Goal: Information Seeking & Learning: Check status

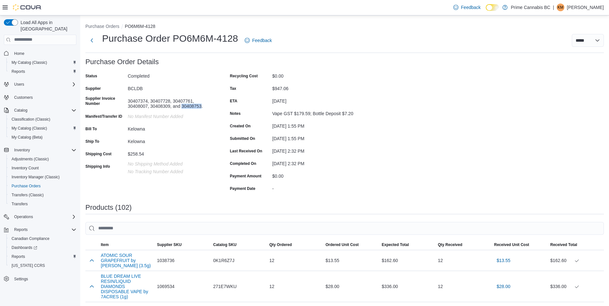
drag, startPoint x: 201, startPoint y: 106, endPoint x: 182, endPoint y: 108, distance: 19.1
click at [182, 108] on div "30407374, 30407728, 30407761, 30408007, 30408309, and 30408753." at bounding box center [171, 102] width 86 height 13
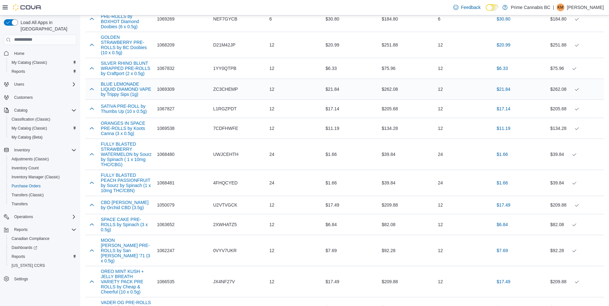
scroll to position [1280, 0]
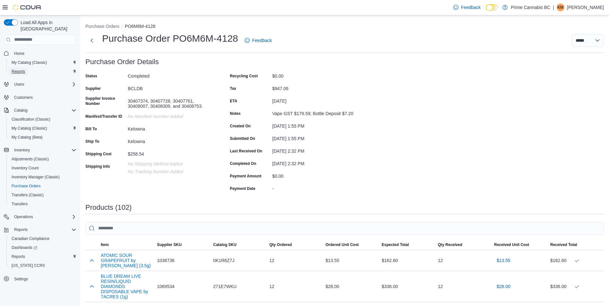
click at [18, 69] on span "Reports" at bounding box center [18, 71] width 13 height 5
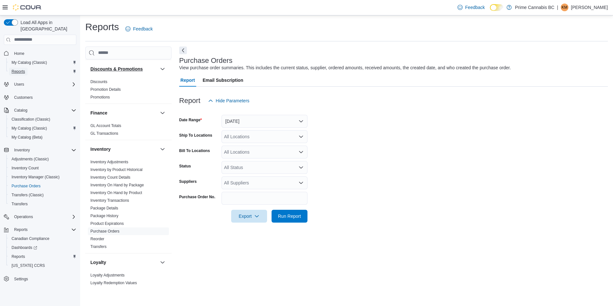
scroll to position [128, 0]
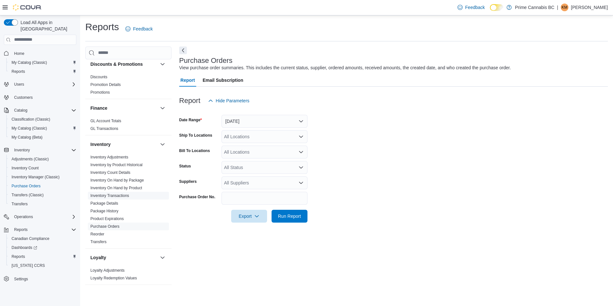
click at [113, 194] on link "Inventory Transactions" at bounding box center [109, 195] width 39 height 4
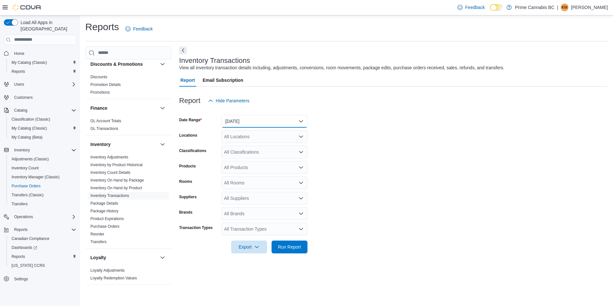
click at [244, 123] on button "Yesterday" at bounding box center [265, 121] width 86 height 13
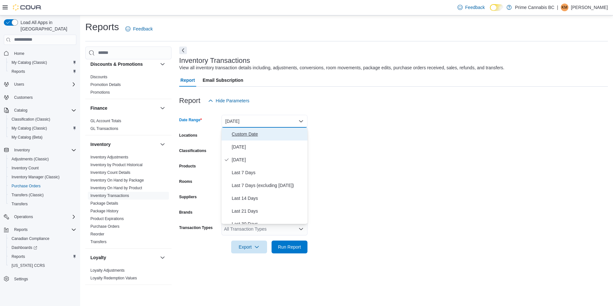
click at [247, 134] on span "Custom Date" at bounding box center [268, 134] width 73 height 8
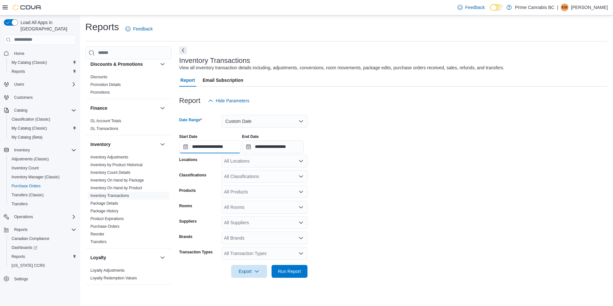
click at [185, 147] on input "**********" at bounding box center [210, 147] width 62 height 13
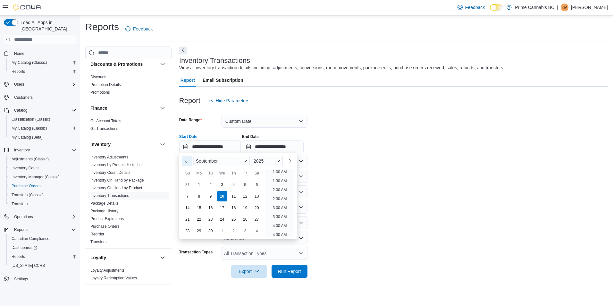
click at [190, 163] on button "Previous Month" at bounding box center [187, 161] width 10 height 10
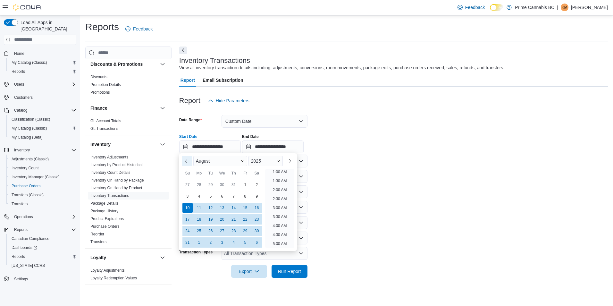
scroll to position [1, 0]
click at [212, 220] on div "19" at bounding box center [210, 219] width 11 height 11
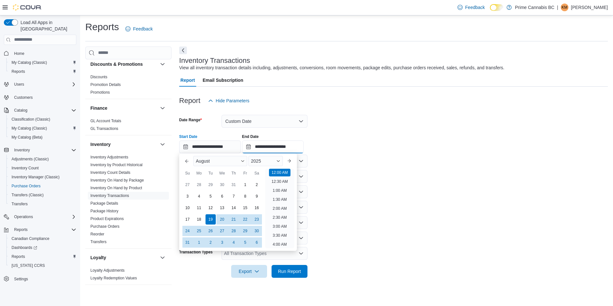
click at [282, 145] on input "**********" at bounding box center [273, 147] width 62 height 13
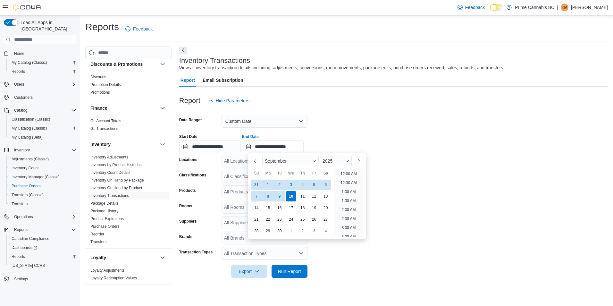
scroll to position [364, 0]
click at [255, 161] on button "Previous Month" at bounding box center [256, 161] width 10 height 10
type input "**********"
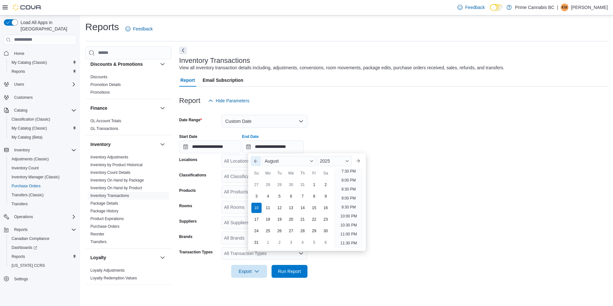
scroll to position [353, 0]
click at [256, 232] on div "24" at bounding box center [256, 230] width 11 height 11
type input "**********"
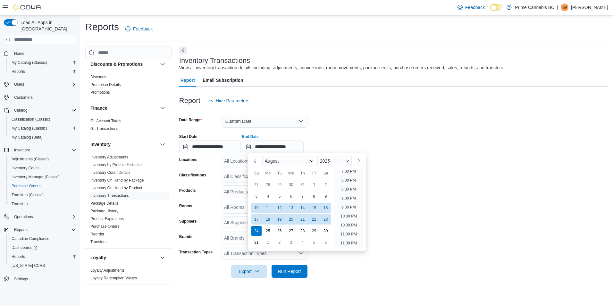
click at [458, 168] on form "**********" at bounding box center [393, 192] width 429 height 171
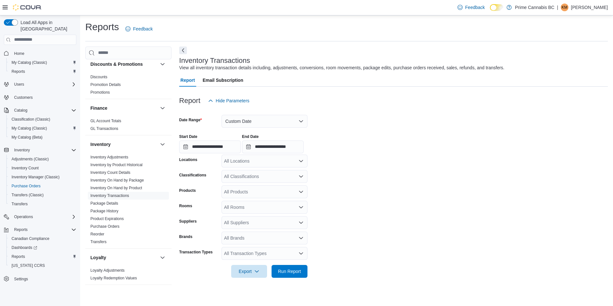
click at [254, 160] on div "All Locations" at bounding box center [265, 161] width 86 height 13
click at [243, 190] on span "Kelowna" at bounding box center [243, 190] width 17 height 6
click at [365, 172] on form "**********" at bounding box center [393, 192] width 429 height 171
click at [254, 177] on div "All Classifications" at bounding box center [265, 176] width 86 height 13
click at [370, 179] on form "**********" at bounding box center [393, 192] width 429 height 171
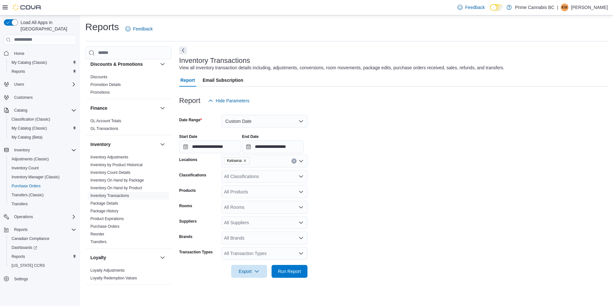
click at [247, 190] on div "All Products" at bounding box center [265, 191] width 86 height 13
click at [393, 189] on form "**********" at bounding box center [393, 192] width 429 height 171
click at [254, 221] on div "All Suppliers" at bounding box center [265, 222] width 86 height 13
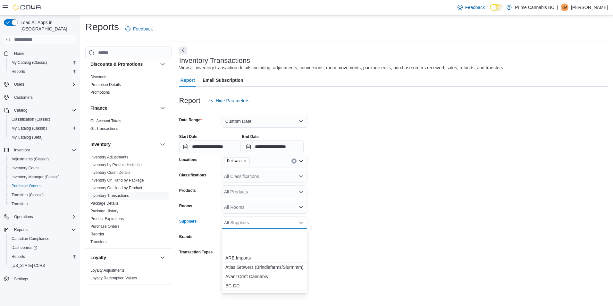
scroll to position [64, 0]
click at [232, 253] on span "BCLDB" at bounding box center [265, 253] width 78 height 6
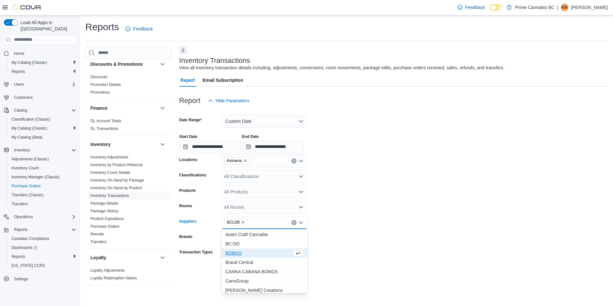
click at [355, 213] on form "**********" at bounding box center [393, 192] width 429 height 171
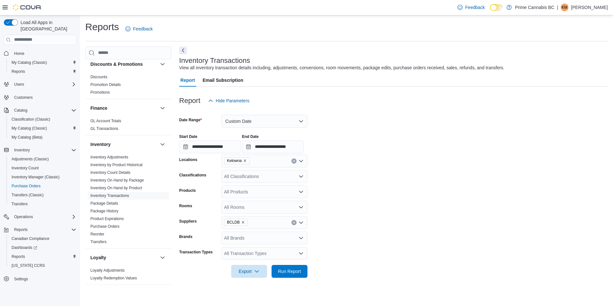
click at [254, 254] on div "All Transaction Types" at bounding box center [265, 253] width 86 height 13
click at [241, 225] on span "Po Receive" at bounding box center [265, 224] width 78 height 6
click at [283, 272] on span "Run Report" at bounding box center [289, 271] width 23 height 6
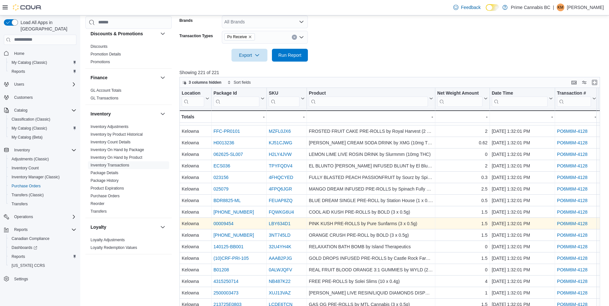
scroll to position [237, 0]
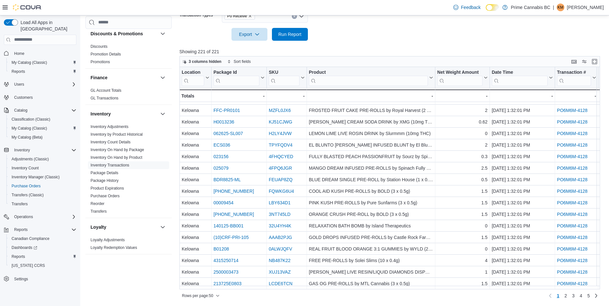
drag, startPoint x: 327, startPoint y: 289, endPoint x: 438, endPoint y: 295, distance: 110.8
click at [438, 295] on div "Rows per page : 50 Page 1 of 5 1 2 3 4 5" at bounding box center [389, 295] width 421 height 12
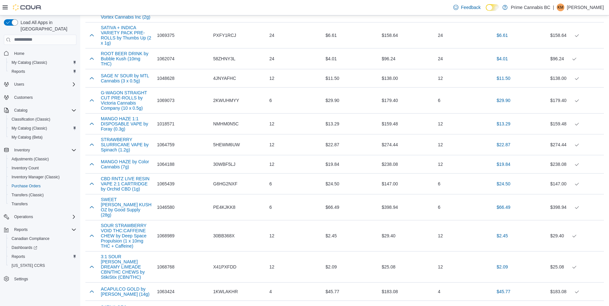
scroll to position [2913, 0]
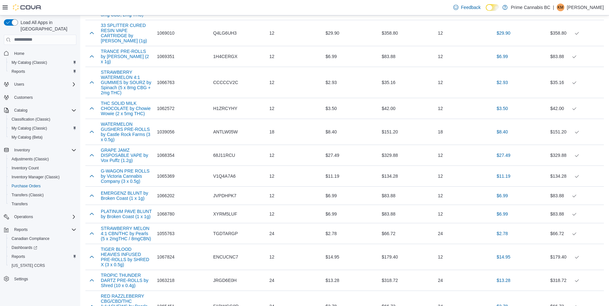
drag, startPoint x: 160, startPoint y: 296, endPoint x: 131, endPoint y: 295, distance: 29.6
drag, startPoint x: 85, startPoint y: 226, endPoint x: 219, endPoint y: 299, distance: 153.3
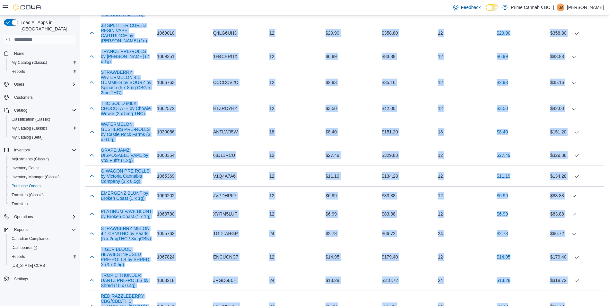
drag, startPoint x: 83, startPoint y: 218, endPoint x: 237, endPoint y: 302, distance: 175.6
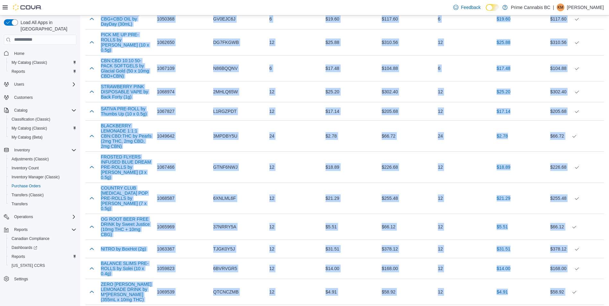
scroll to position [0, 0]
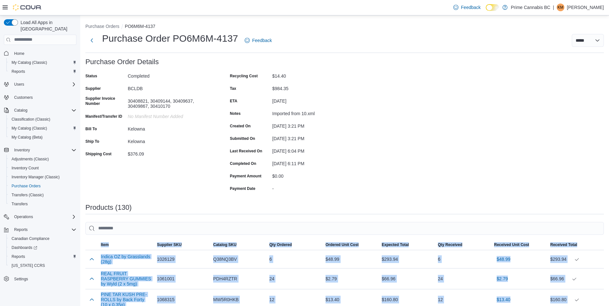
drag, startPoint x: 306, startPoint y: 124, endPoint x: 311, endPoint y: 124, distance: 5.5
click at [311, 124] on div "August 26, 2025 3:21 PM" at bounding box center [315, 125] width 86 height 8
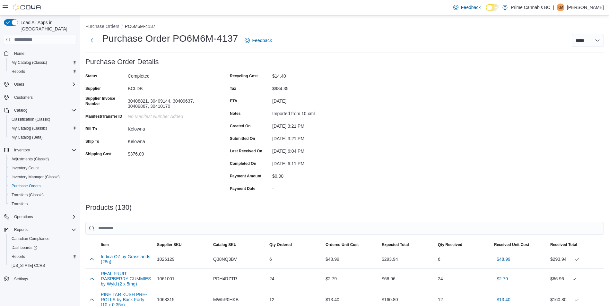
drag, startPoint x: 311, startPoint y: 124, endPoint x: 301, endPoint y: 101, distance: 25.1
click at [301, 101] on div "August 26, 2025" at bounding box center [315, 100] width 86 height 8
drag, startPoint x: 321, startPoint y: 164, endPoint x: 268, endPoint y: 161, distance: 53.3
click at [268, 161] on div "Completed On August 27, 2025 6:11 PM" at bounding box center [294, 163] width 128 height 10
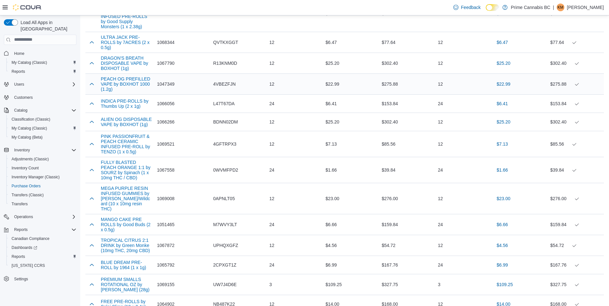
scroll to position [2495, 0]
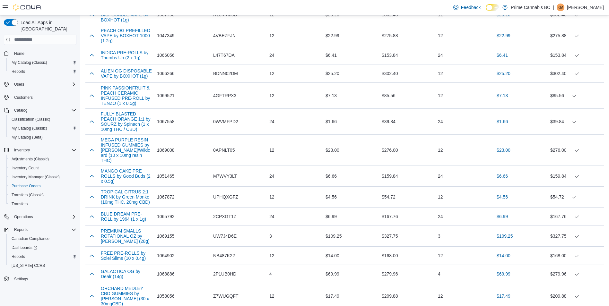
drag, startPoint x: 86, startPoint y: 221, endPoint x: 228, endPoint y: 277, distance: 153.2
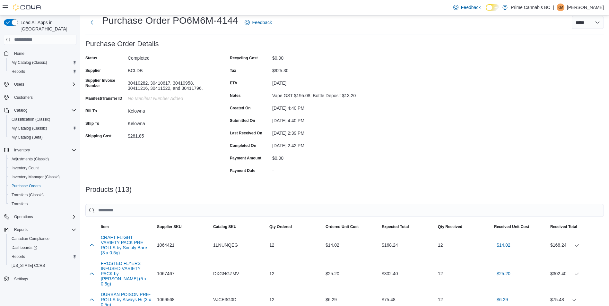
scroll to position [0, 0]
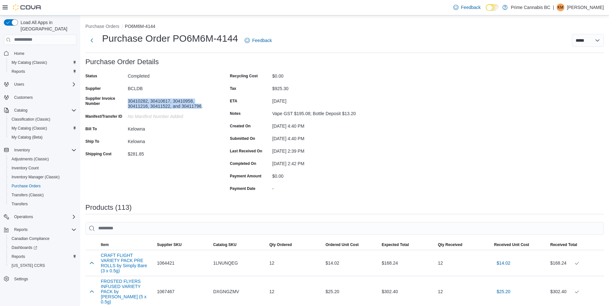
drag, startPoint x: 201, startPoint y: 107, endPoint x: 127, endPoint y: 100, distance: 73.8
click at [127, 100] on div "Supplier Invoice Number 30410282, 30410617, 30410958, 30411216, 30411522, and 3…" at bounding box center [149, 102] width 128 height 13
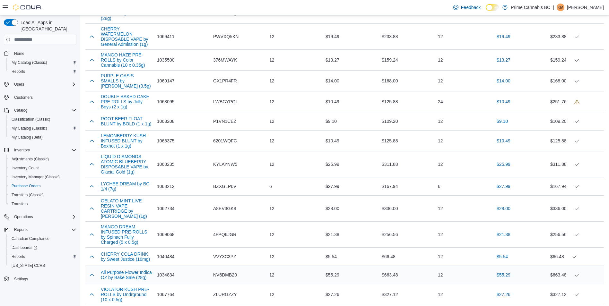
scroll to position [1379, 0]
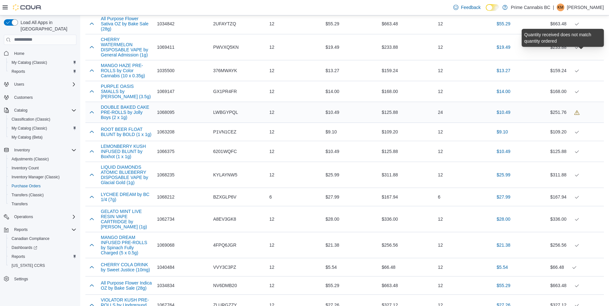
click at [577, 112] on icon at bounding box center [576, 113] width 1 height 3
click at [399, 106] on div "$125.88" at bounding box center [407, 112] width 56 height 13
drag, startPoint x: 446, startPoint y: 56, endPoint x: 439, endPoint y: 56, distance: 7.1
click at [439, 106] on div "24" at bounding box center [463, 112] width 56 height 13
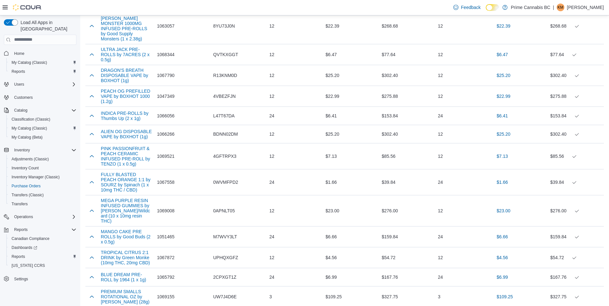
scroll to position [2495, 0]
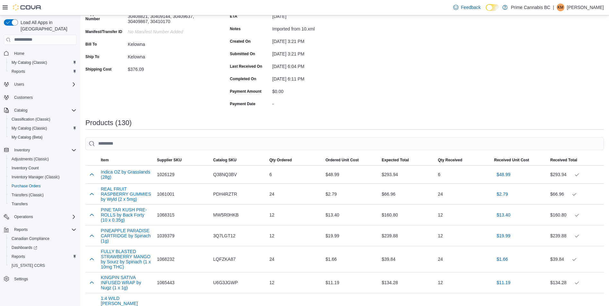
scroll to position [257, 0]
